Goal: Find contact information: Find contact information

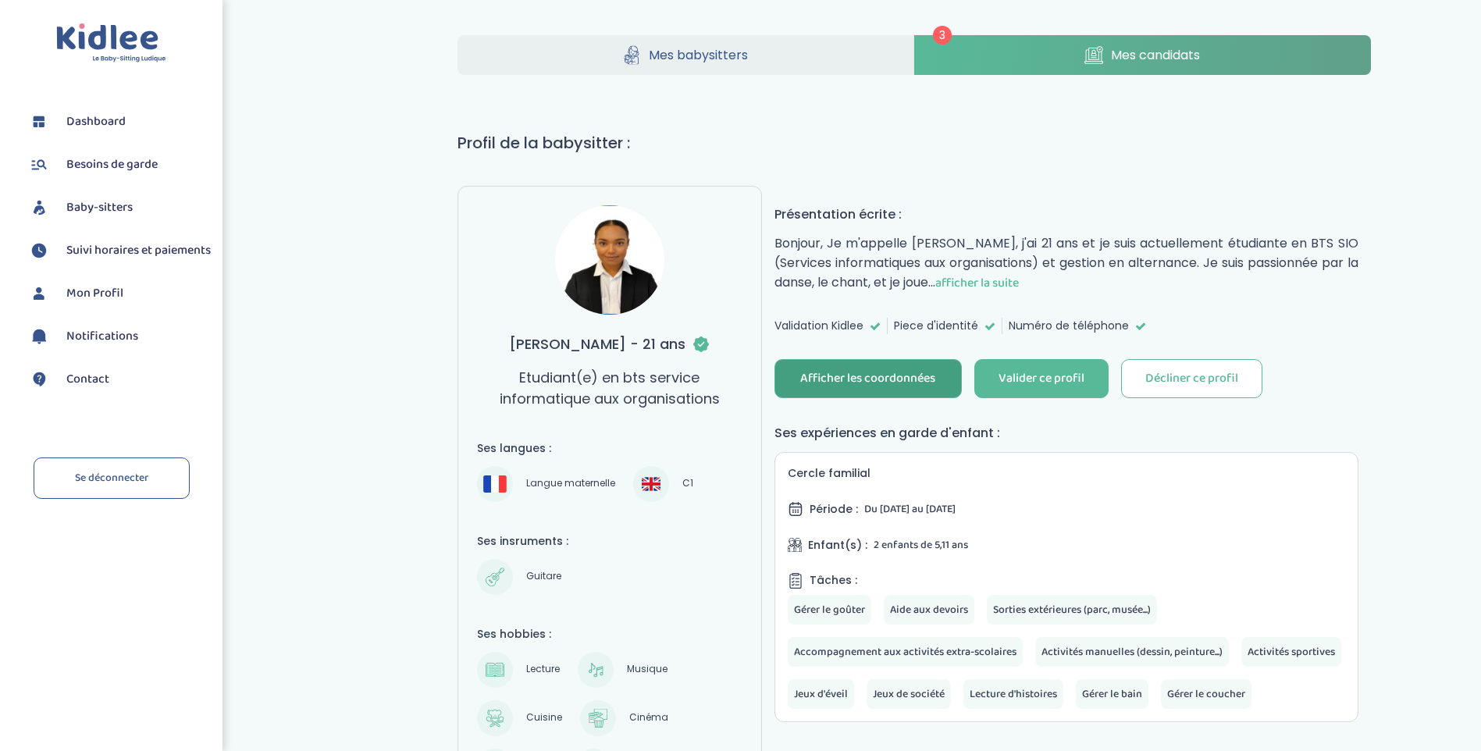
click at [858, 381] on div "Afficher les coordonnées" at bounding box center [867, 379] width 135 height 18
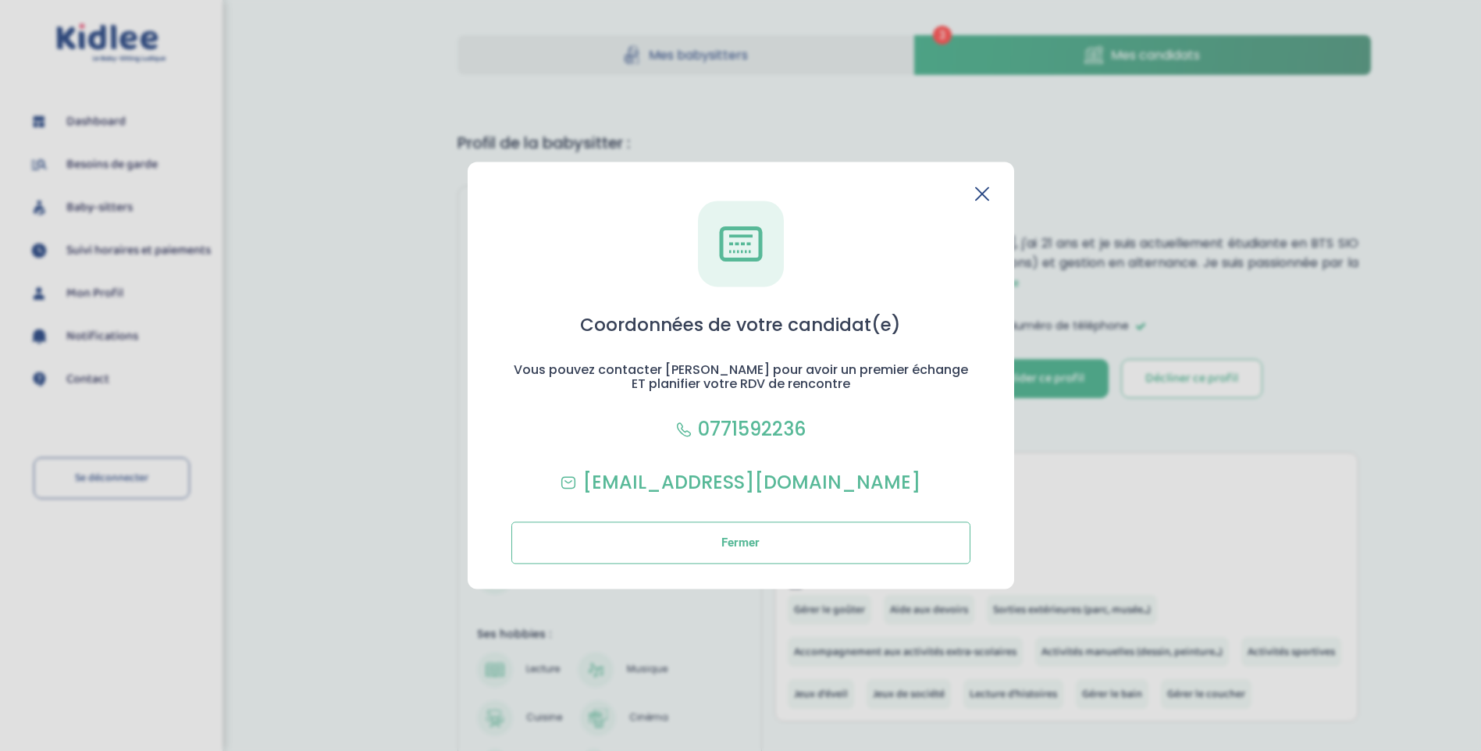
click at [982, 190] on icon at bounding box center [982, 194] width 14 height 14
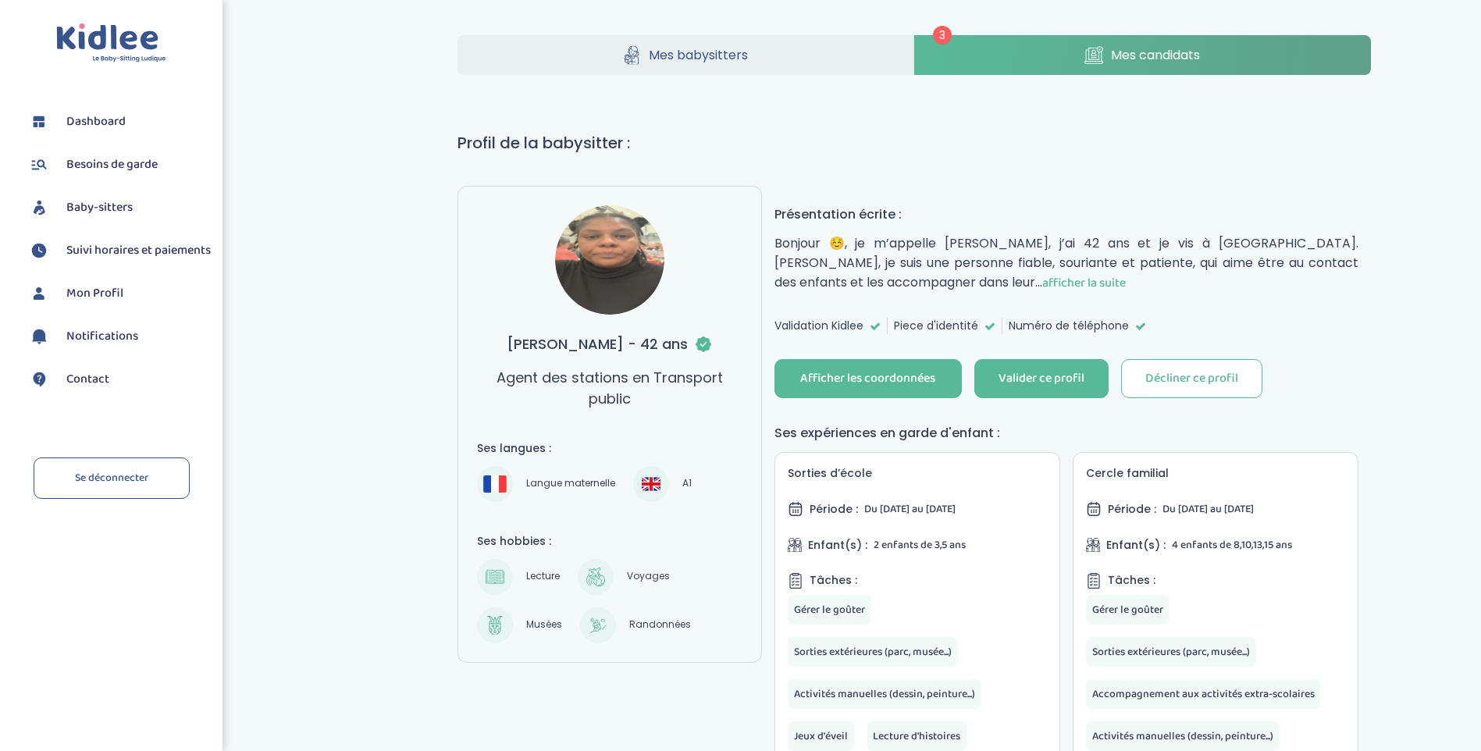
click at [1071, 276] on span "afficher la suite" at bounding box center [1085, 283] width 84 height 20
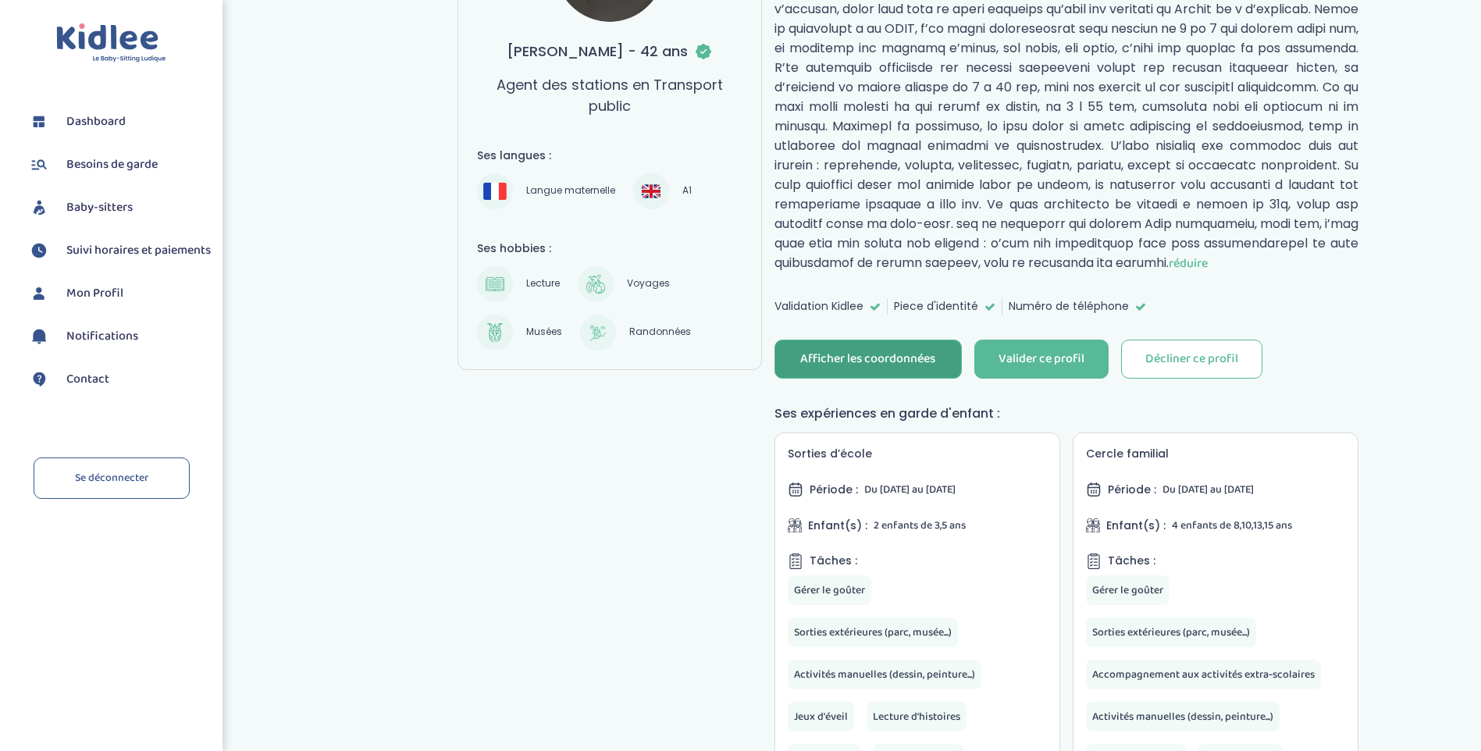
scroll to position [312, 0]
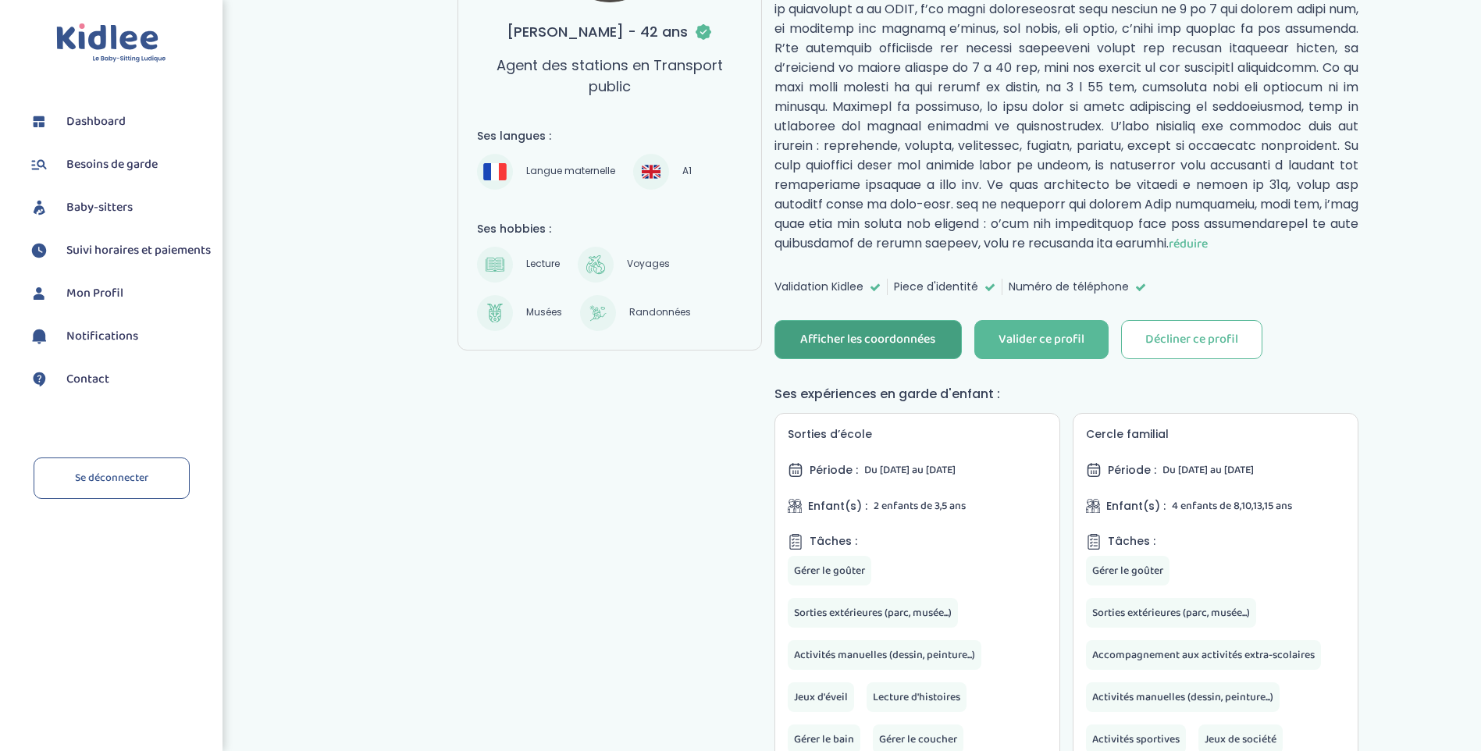
click at [849, 344] on div "Afficher les coordonnées" at bounding box center [867, 340] width 135 height 18
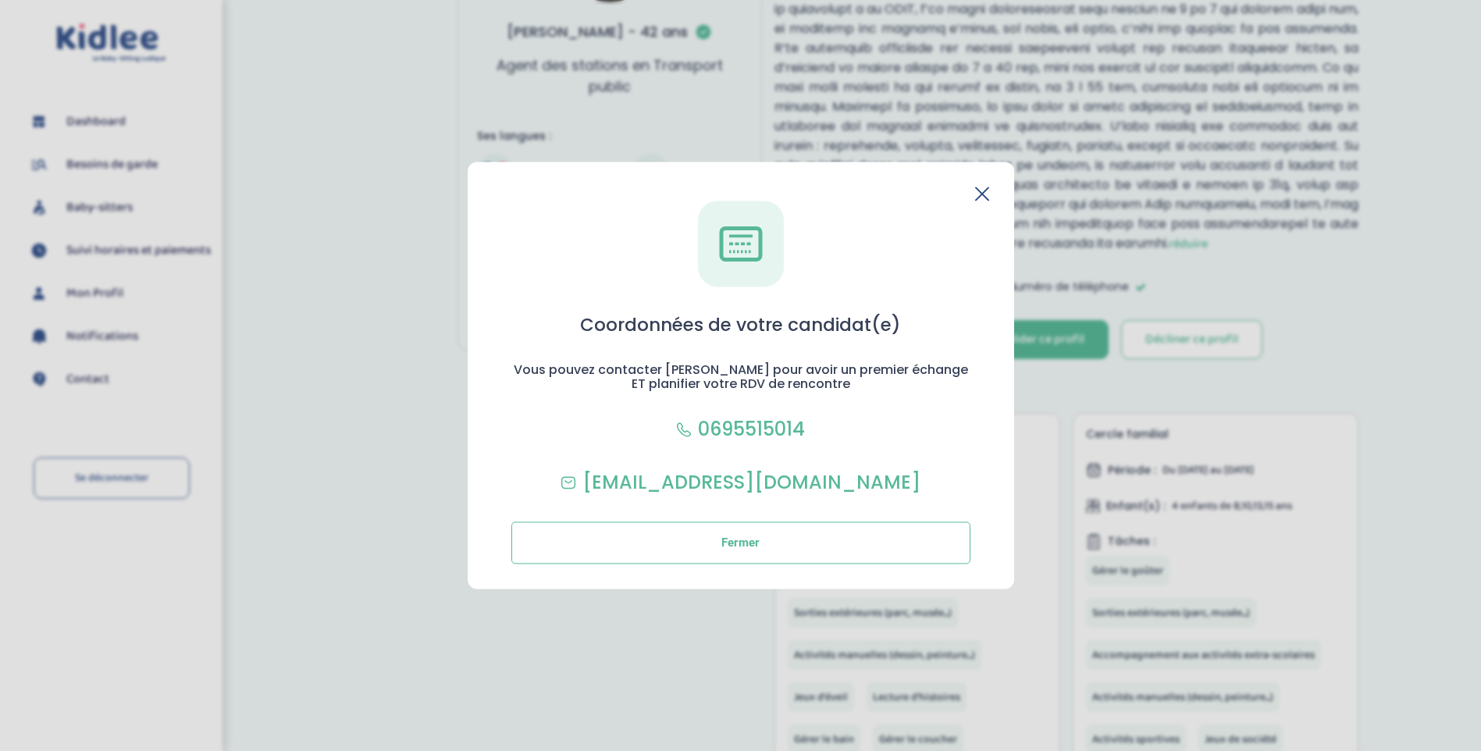
click at [986, 198] on icon at bounding box center [982, 193] width 12 height 12
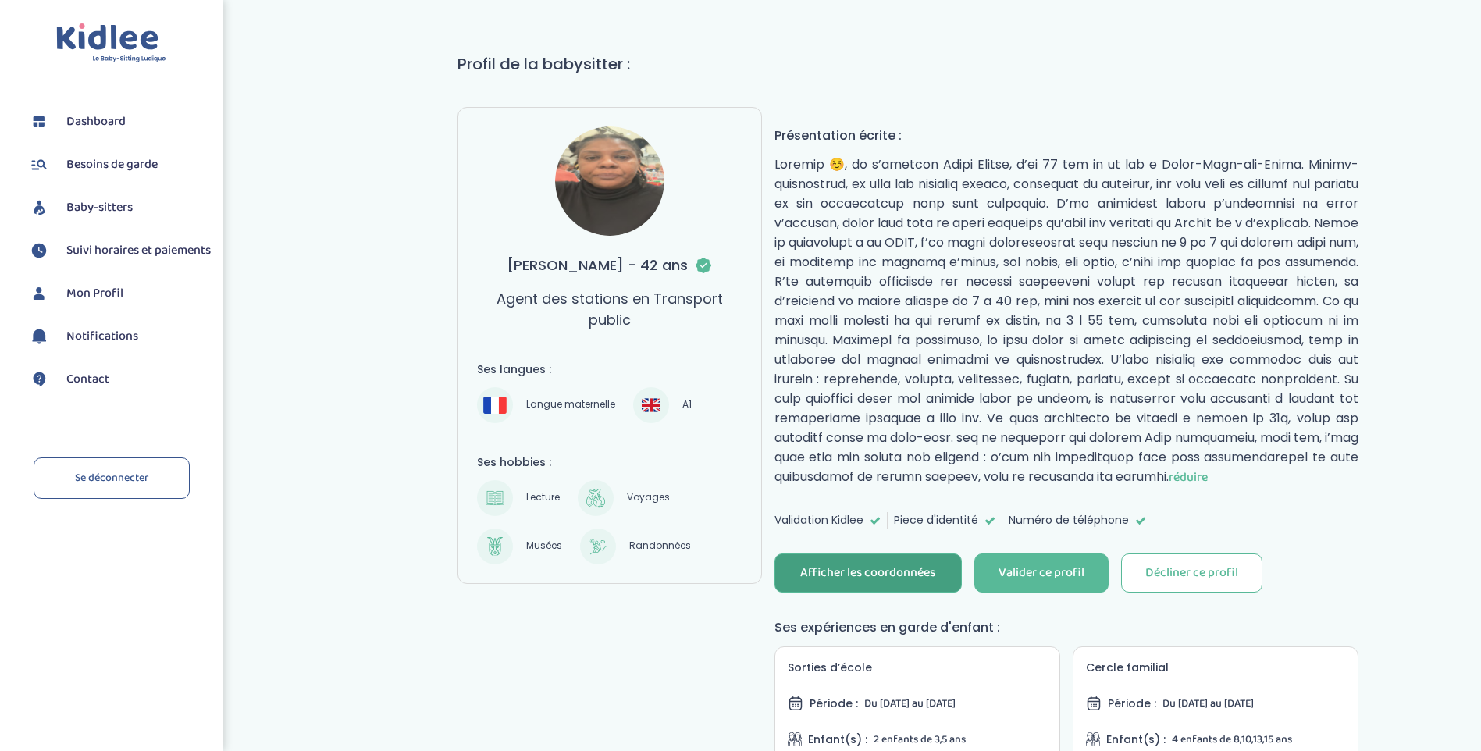
scroll to position [78, 0]
